Goal: Information Seeking & Learning: Check status

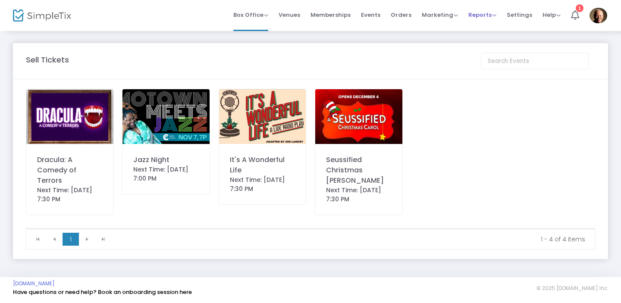
click at [477, 17] on span "Reports" at bounding box center [482, 15] width 28 height 8
click at [504, 50] on li "Sales Reports" at bounding box center [496, 46] width 56 height 17
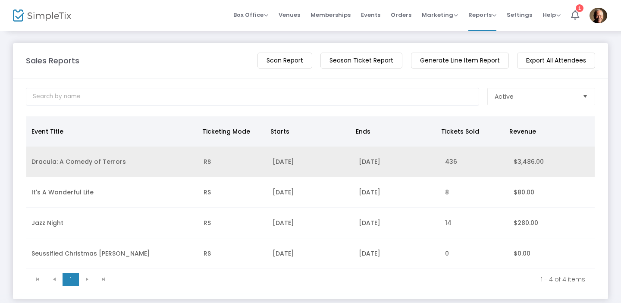
click at [85, 163] on td "Dracula: A Comedy of Terrors" at bounding box center [112, 162] width 172 height 31
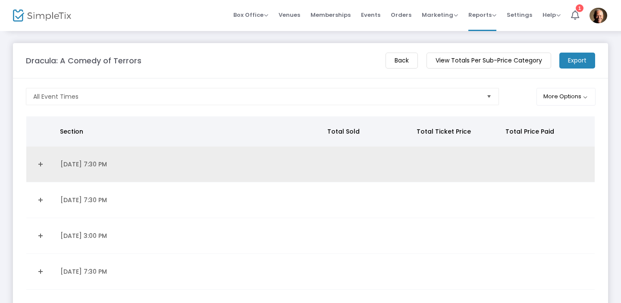
click at [41, 164] on link "Expand Details" at bounding box center [40, 164] width 19 height 14
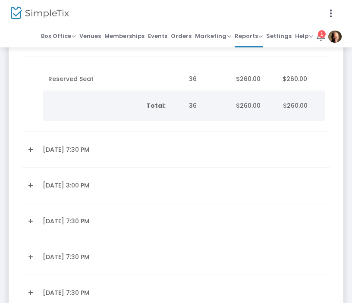
scroll to position [138, 0]
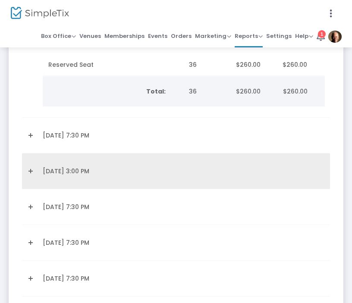
click at [31, 172] on link "Expand Details" at bounding box center [29, 171] width 5 height 14
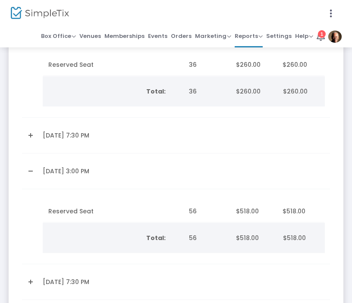
click at [31, 136] on link "Expand Details" at bounding box center [29, 136] width 5 height 14
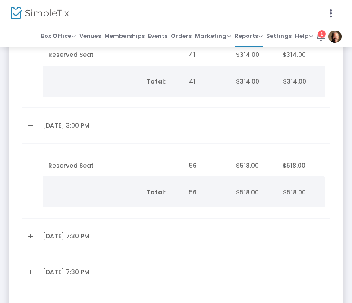
scroll to position [382, 0]
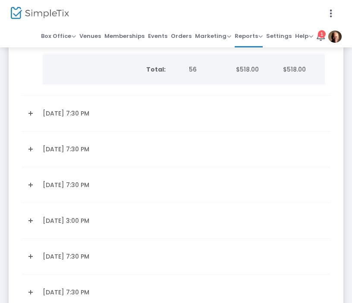
click at [31, 117] on link "Expand Details" at bounding box center [29, 114] width 5 height 14
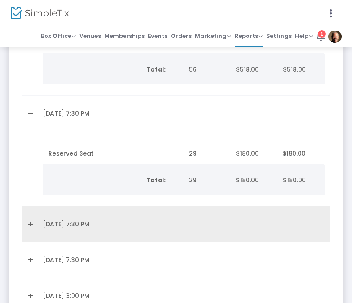
click at [32, 225] on link "Expand Details" at bounding box center [29, 224] width 5 height 14
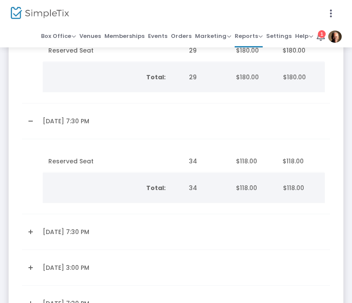
scroll to position [612, 0]
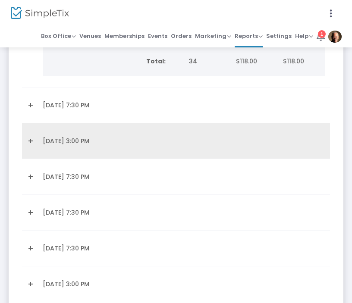
click at [29, 141] on link "Expand Details" at bounding box center [29, 141] width 5 height 14
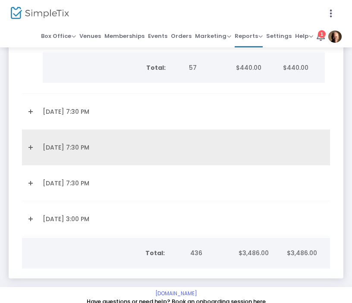
scroll to position [774, 0]
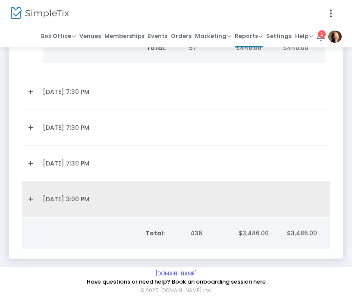
click at [32, 197] on link "Expand Details" at bounding box center [29, 199] width 5 height 14
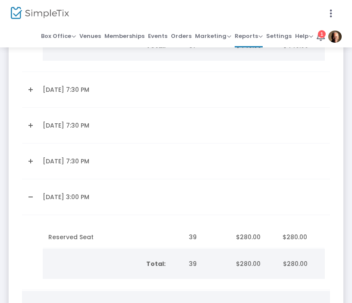
click at [31, 163] on link "Expand Details" at bounding box center [29, 161] width 5 height 14
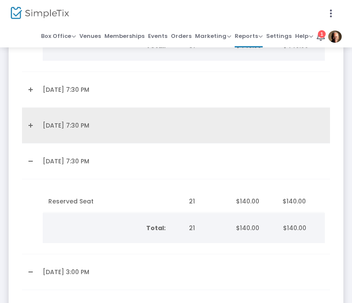
click at [29, 129] on link "Expand Details" at bounding box center [29, 126] width 5 height 14
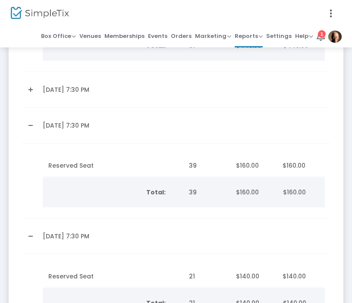
click at [31, 92] on link "Expand Details" at bounding box center [29, 90] width 5 height 14
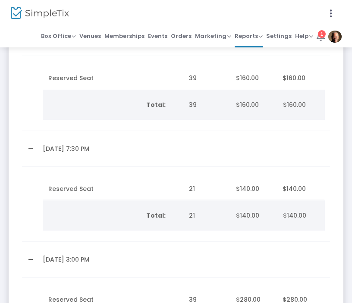
scroll to position [878, 0]
